Goal: Task Accomplishment & Management: Use online tool/utility

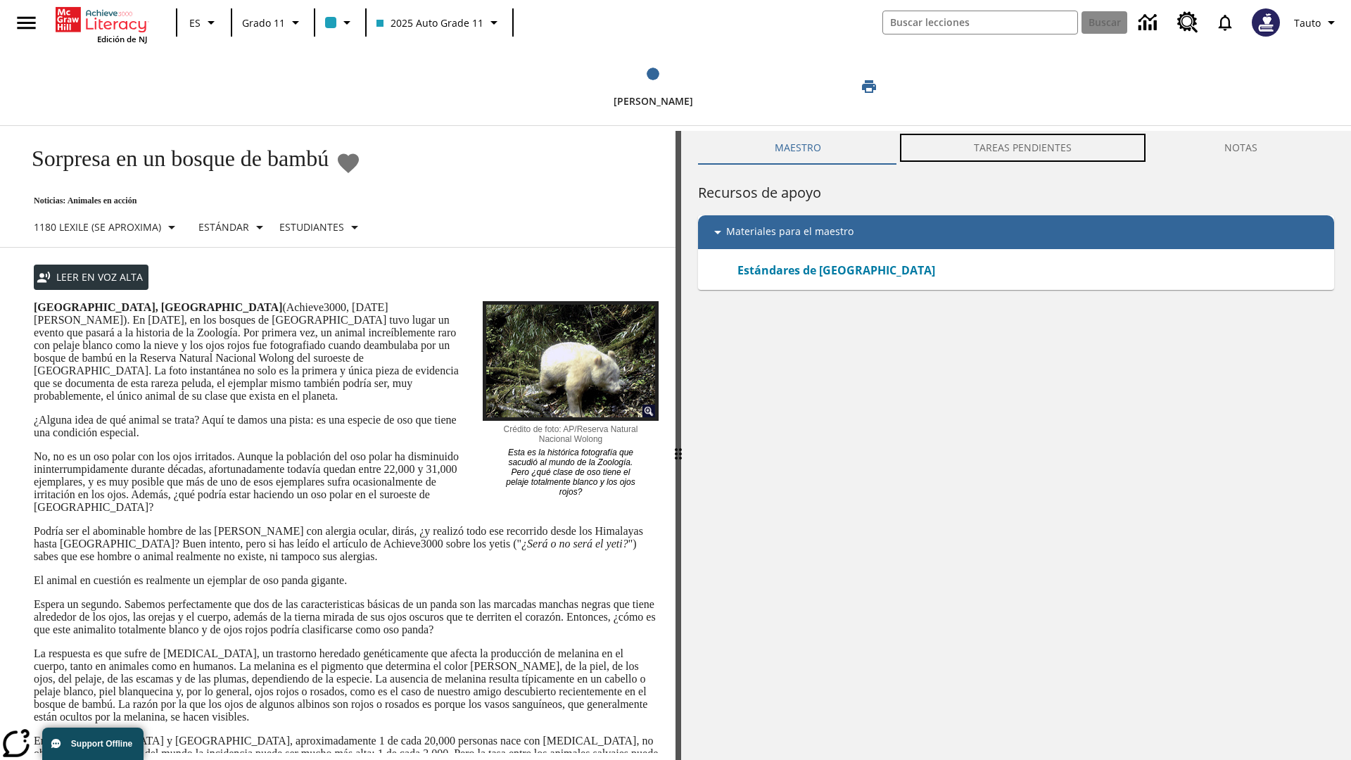
click at [1023, 148] on button "TAREAS PENDIENTES" at bounding box center [1022, 148] width 251 height 34
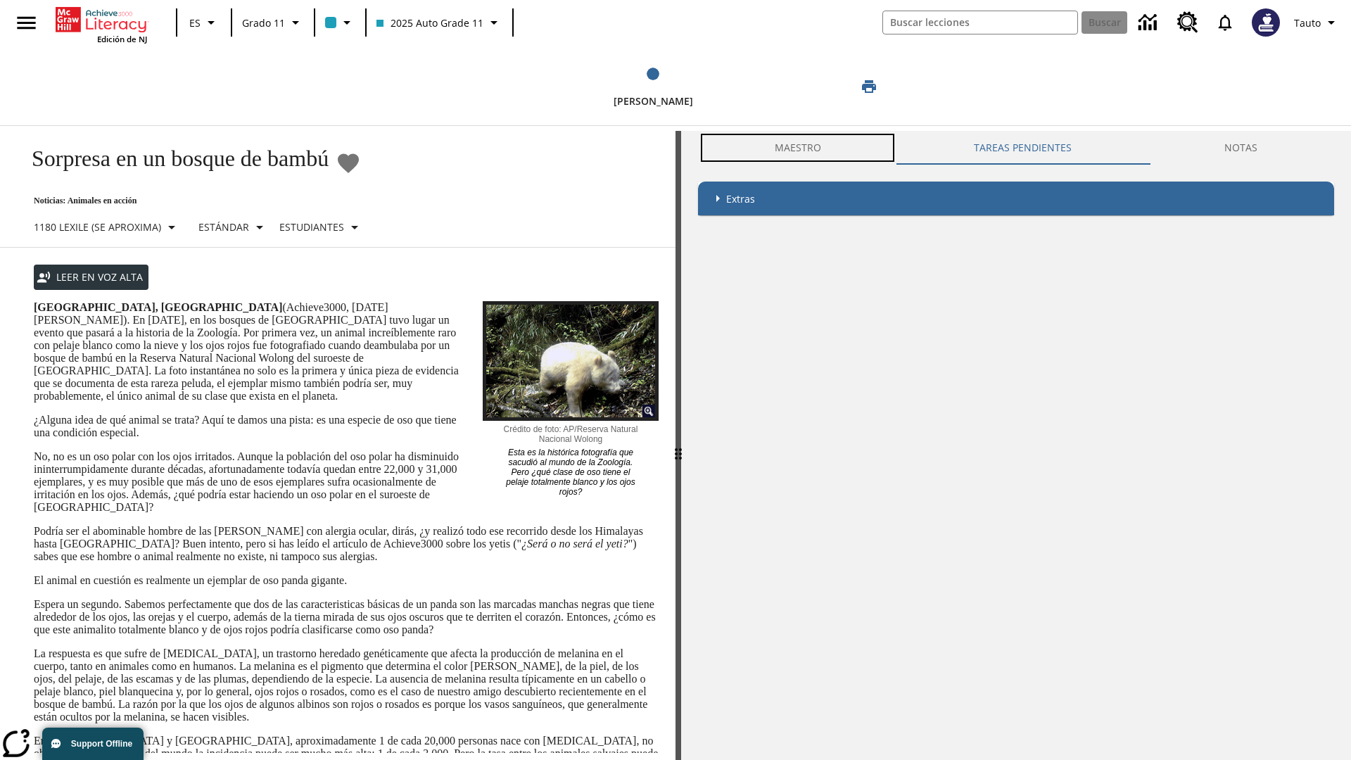
click at [797, 148] on button "Maestro" at bounding box center [797, 148] width 199 height 34
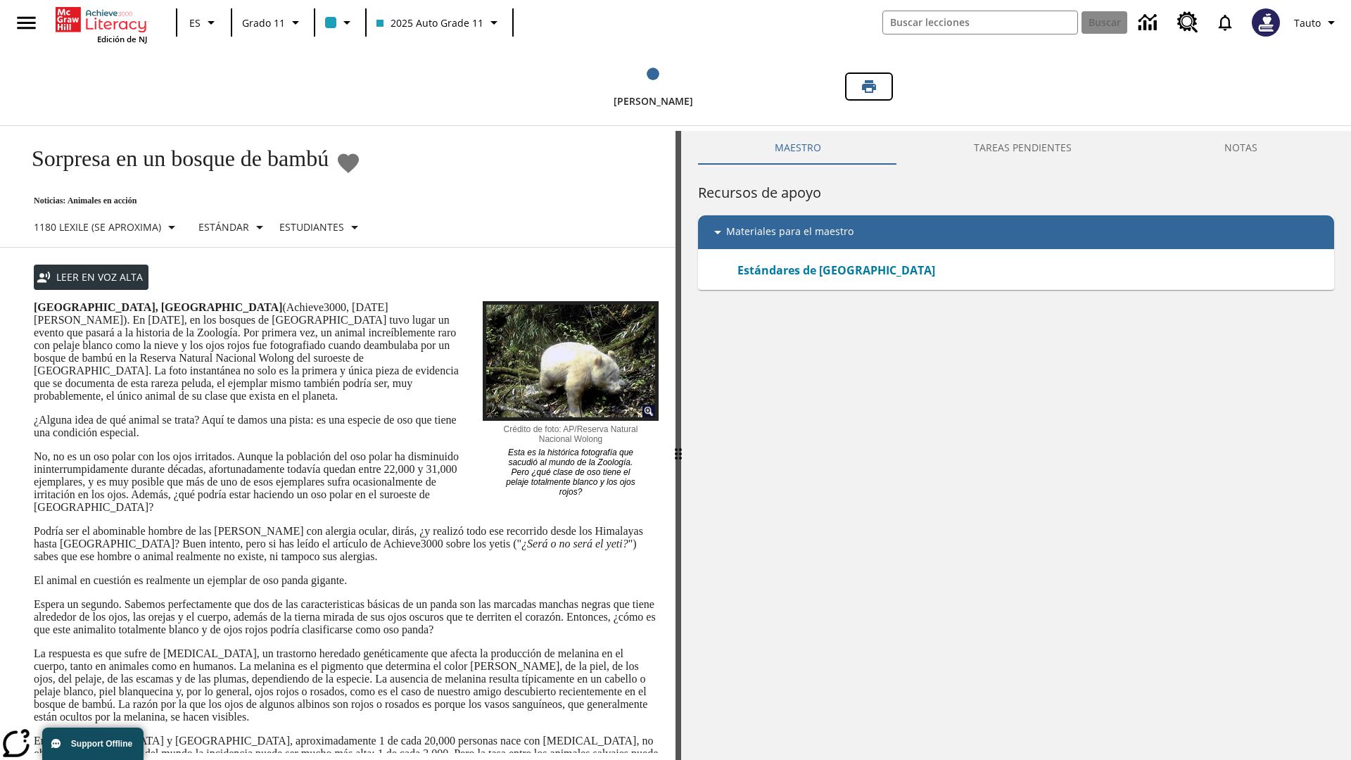
click at [869, 87] on icon "Imprimir" at bounding box center [869, 86] width 14 height 13
